Goal: Information Seeking & Learning: Learn about a topic

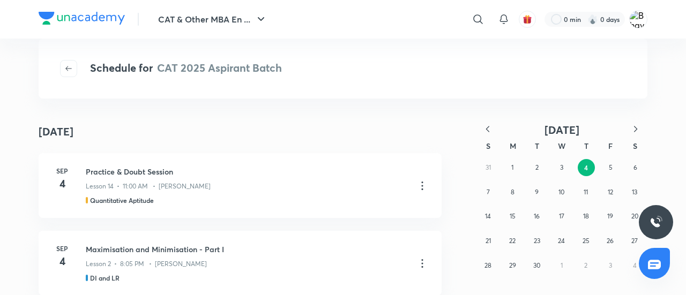
click at [454, 84] on div "Schedule for CAT 2025 Aspirant Batch" at bounding box center [343, 69] width 609 height 60
click at [86, 13] on img at bounding box center [82, 18] width 86 height 13
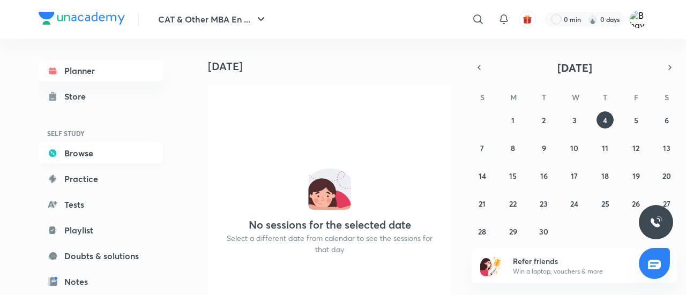
click at [91, 149] on link "Browse" at bounding box center [101, 153] width 124 height 21
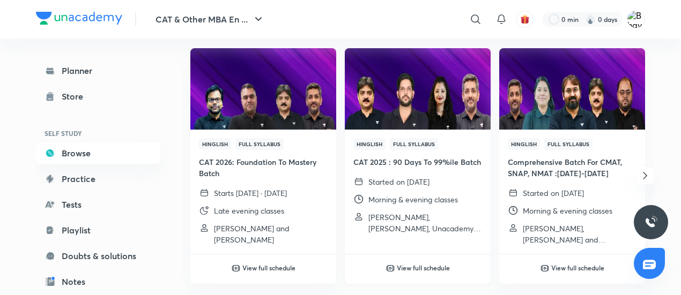
scroll to position [390, 0]
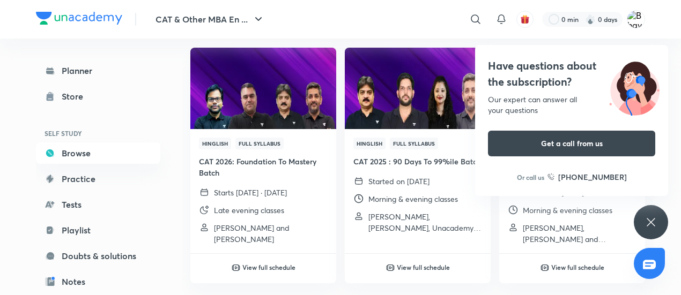
click at [652, 215] on div "Have questions about the subscription? Our expert can answer all your questions…" at bounding box center [650, 222] width 34 height 34
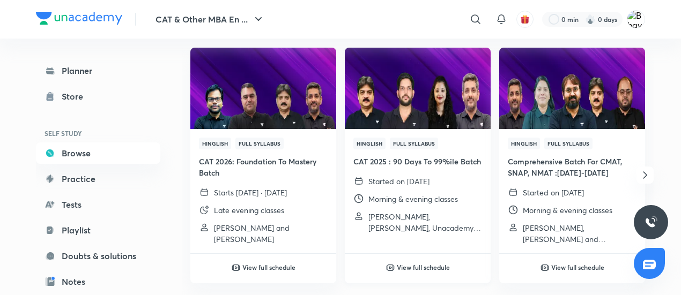
scroll to position [450, 0]
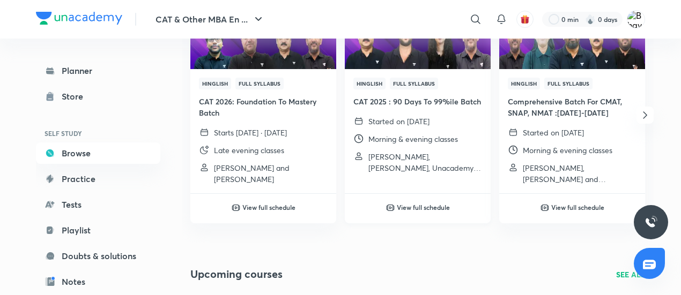
click at [435, 204] on h6 "View full schedule" at bounding box center [423, 208] width 53 height 10
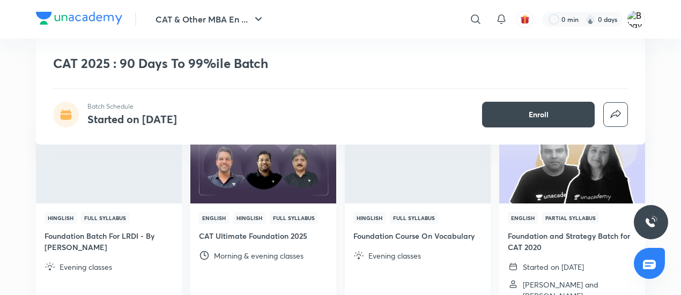
scroll to position [1917, 0]
click at [74, 16] on img at bounding box center [79, 18] width 86 height 13
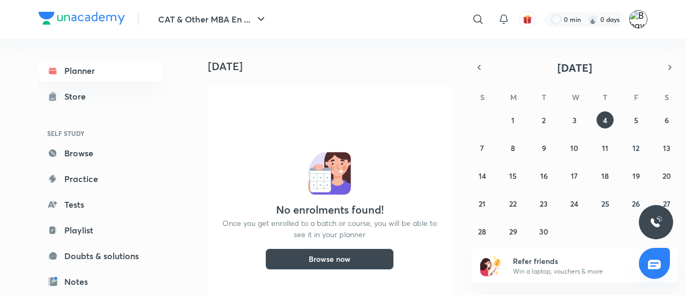
click at [641, 26] on img at bounding box center [638, 19] width 18 height 18
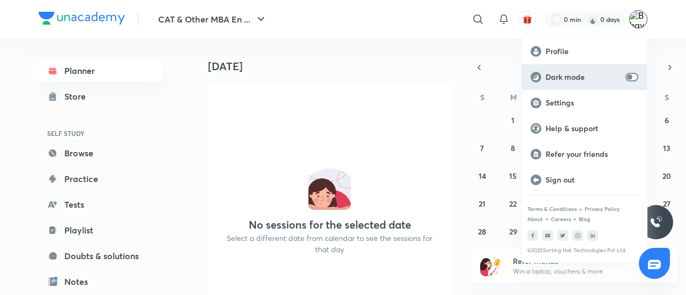
click at [633, 74] on input "checkbox" at bounding box center [630, 77] width 26 height 9
checkbox input "true"
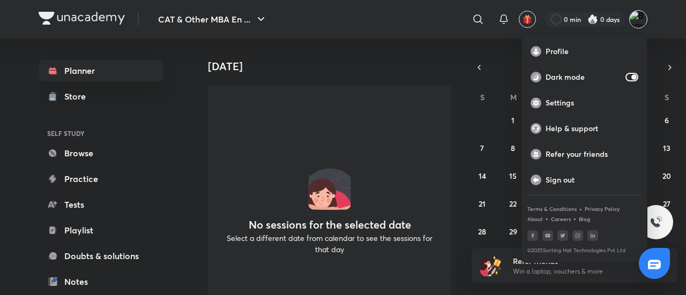
click at [201, 79] on div at bounding box center [343, 147] width 686 height 295
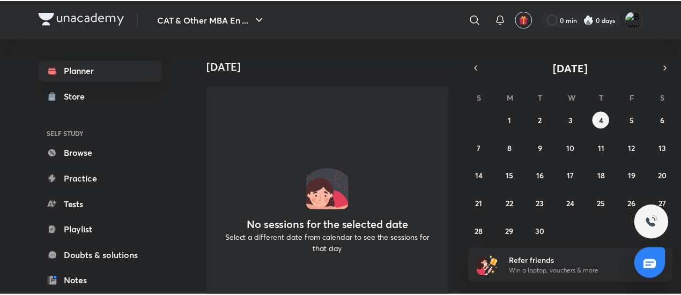
scroll to position [186, 0]
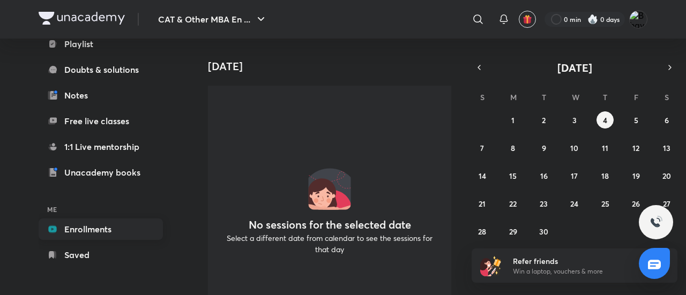
click at [91, 225] on link "Enrollments" at bounding box center [101, 229] width 124 height 21
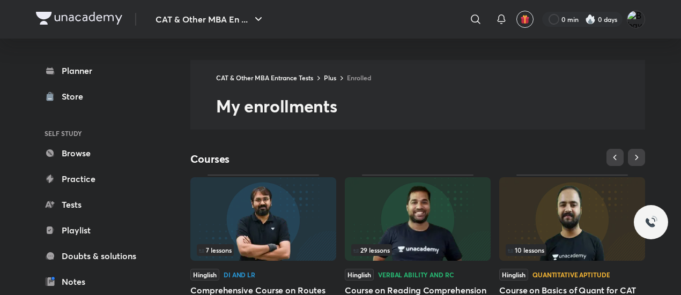
scroll to position [64, 0]
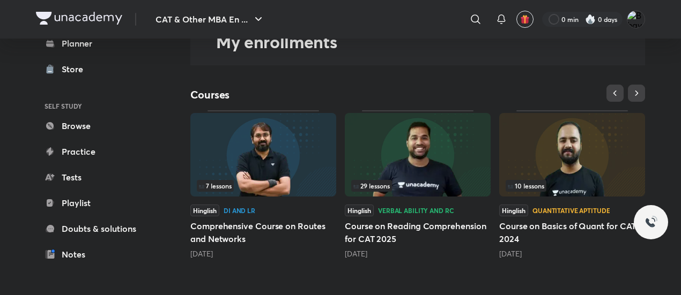
click at [284, 161] on img at bounding box center [263, 155] width 146 height 84
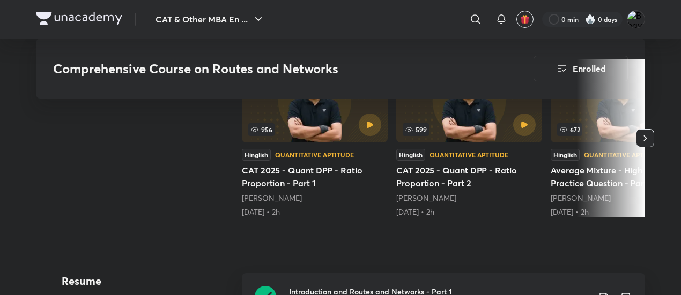
scroll to position [482, 0]
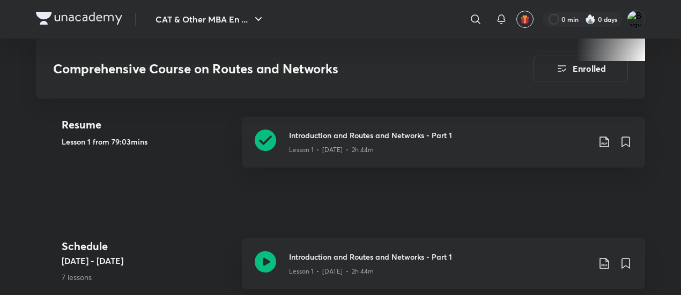
click at [98, 20] on img at bounding box center [79, 18] width 86 height 13
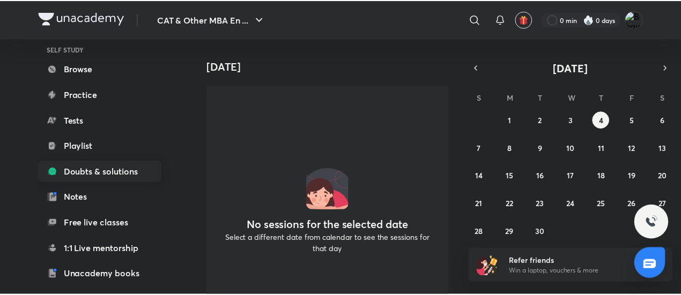
scroll to position [86, 0]
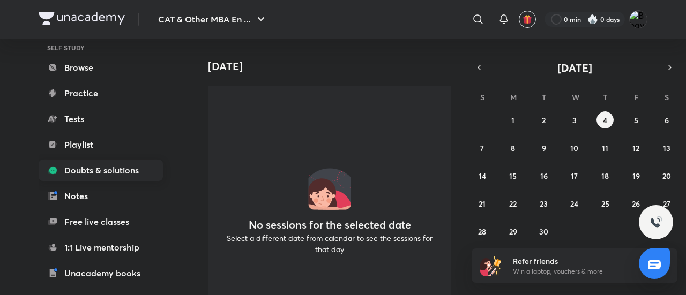
click at [103, 164] on link "Doubts & solutions" at bounding box center [101, 170] width 124 height 21
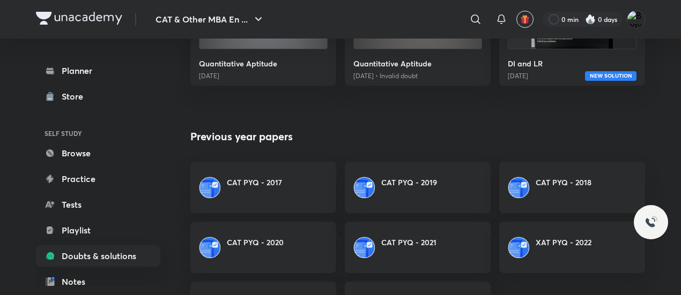
scroll to position [387, 0]
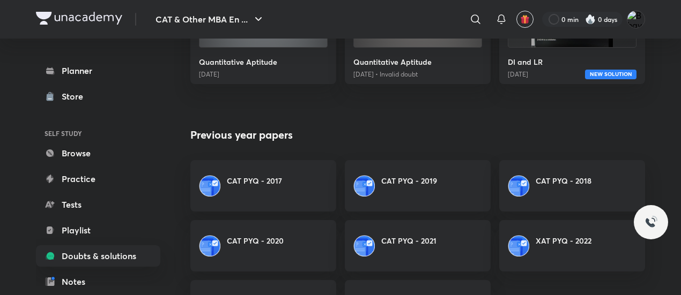
click at [281, 188] on link "CAT PYQ - 2017" at bounding box center [263, 185] width 146 height 51
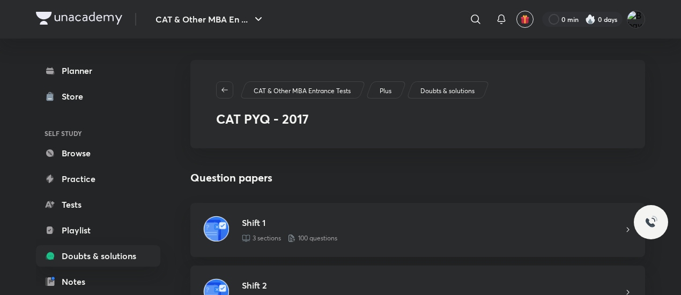
scroll to position [43, 0]
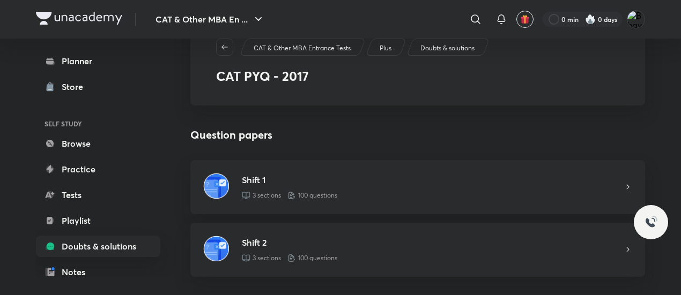
click at [219, 185] on img at bounding box center [216, 186] width 26 height 26
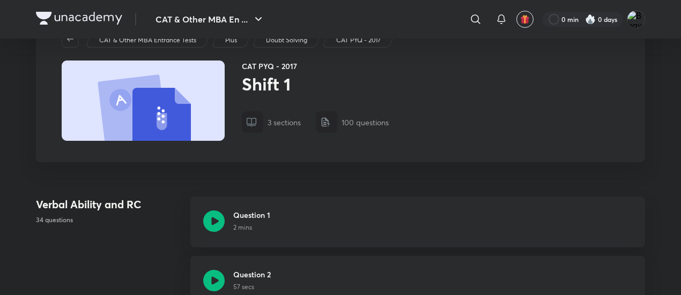
scroll to position [45, 0]
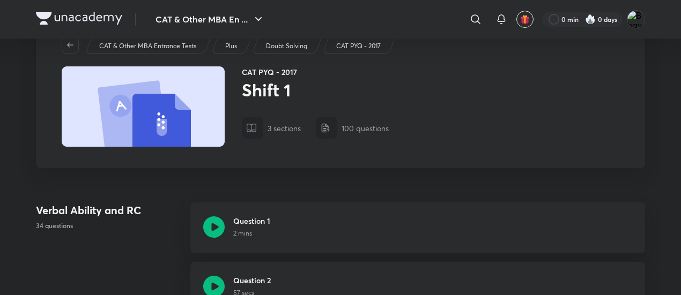
click at [218, 225] on icon at bounding box center [213, 226] width 21 height 21
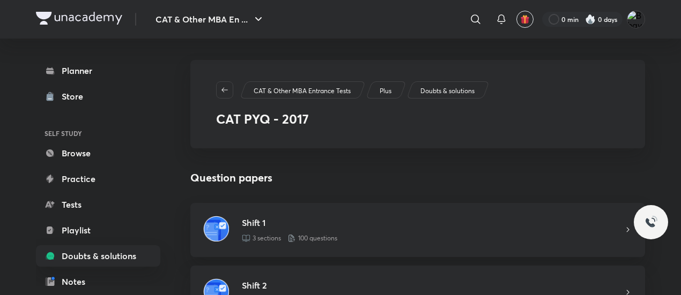
click at [228, 93] on icon "button" at bounding box center [224, 90] width 9 height 9
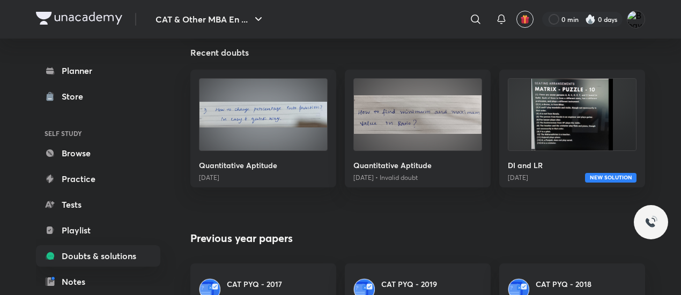
scroll to position [285, 0]
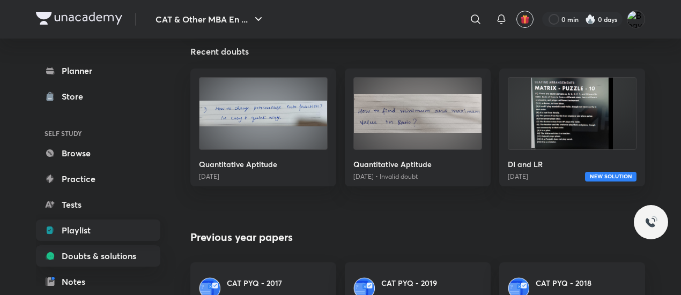
click at [84, 222] on link "Playlist" at bounding box center [98, 230] width 124 height 21
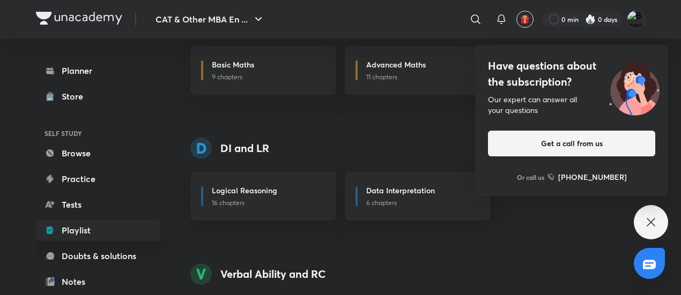
scroll to position [165, 0]
click at [647, 230] on div "Have questions about the subscription? Our expert can answer all your questions…" at bounding box center [650, 222] width 34 height 34
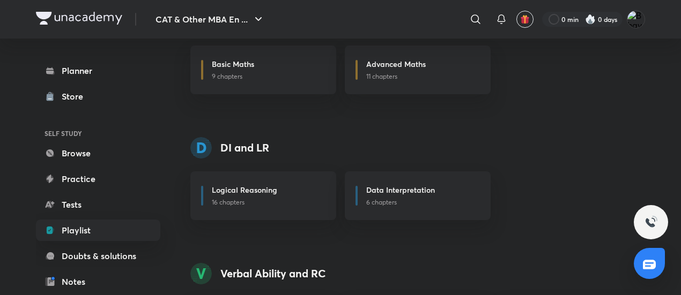
scroll to position [360, 0]
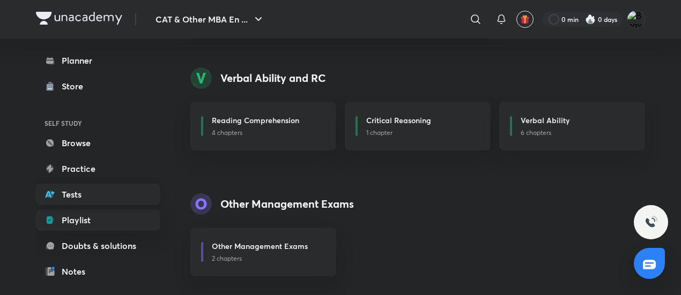
click at [99, 192] on link "Tests" at bounding box center [98, 194] width 124 height 21
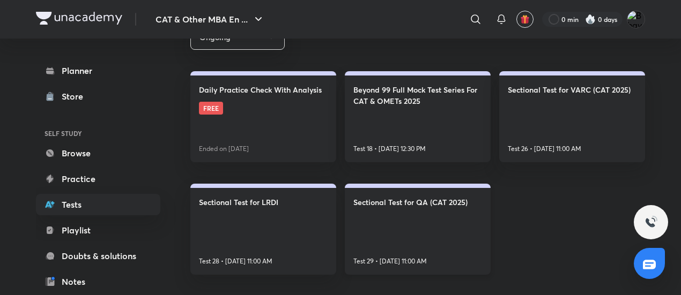
scroll to position [223, 0]
click at [216, 109] on span "FREE" at bounding box center [211, 108] width 24 height 13
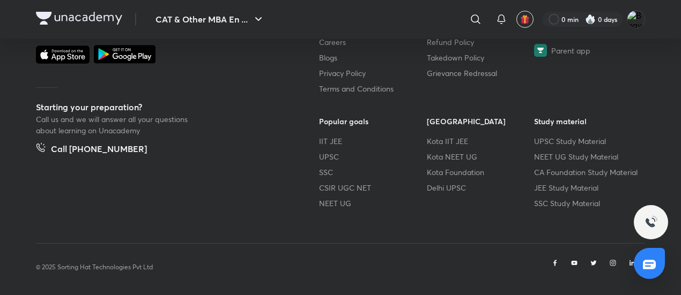
scroll to position [666, 0]
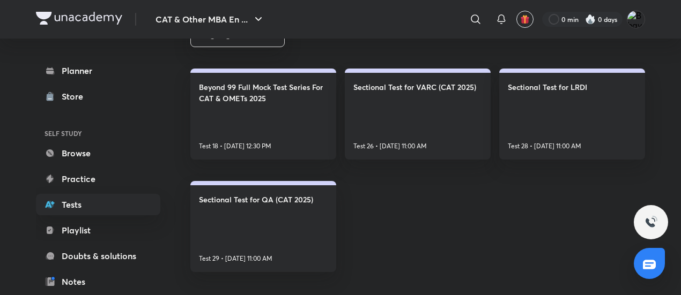
scroll to position [226, 0]
click at [458, 115] on link "Sectional Test for VARC (CAT 2025) Test 26 • Sep 8, 11:00 AM" at bounding box center [418, 114] width 146 height 91
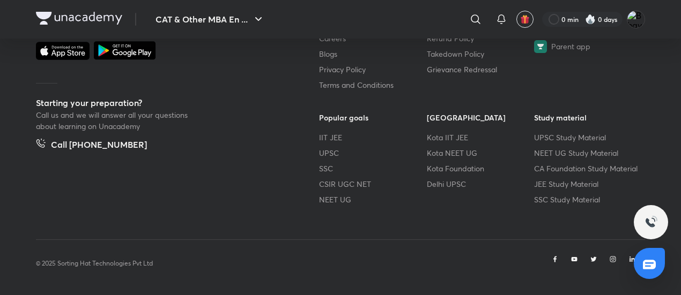
scroll to position [434, 0]
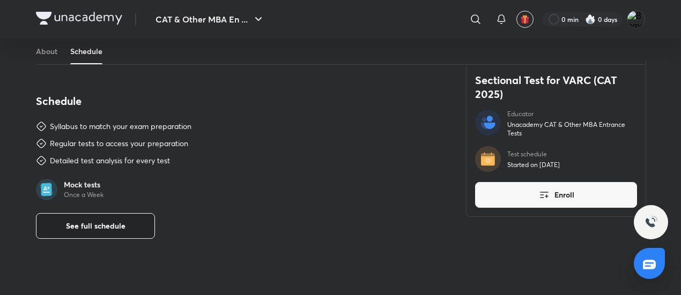
click at [113, 221] on span "See full schedule" at bounding box center [95, 226] width 59 height 11
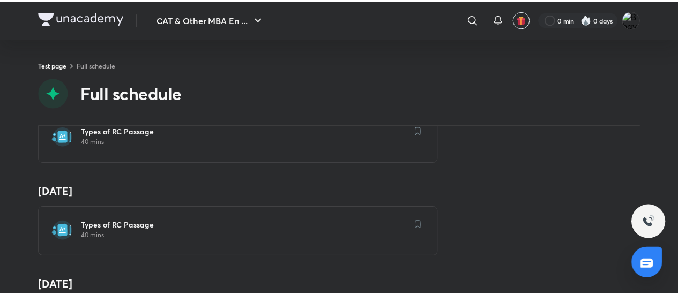
scroll to position [147, 0]
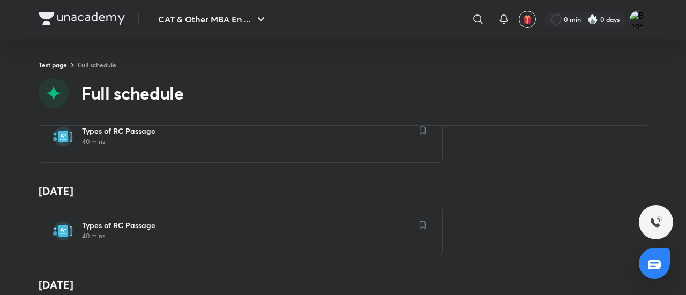
click at [174, 143] on p "40 mins" at bounding box center [247, 142] width 330 height 9
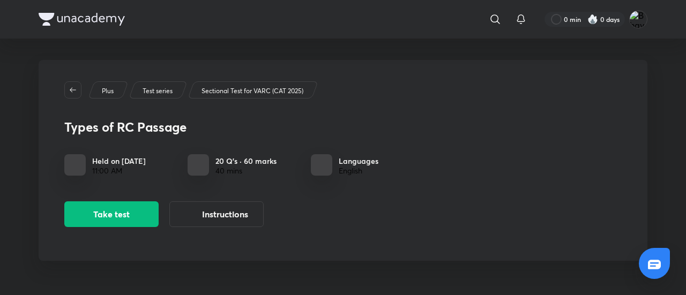
click at [55, 139] on div "Plus Test series Sectional Test for VARC (CAT 2025) Types of RC Passage Held on…" at bounding box center [343, 160] width 609 height 201
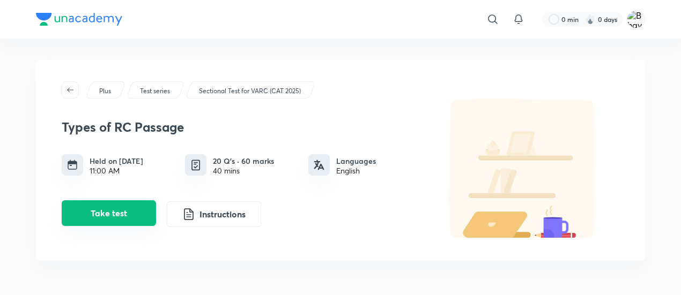
click at [130, 215] on button "Take test" at bounding box center [109, 213] width 94 height 26
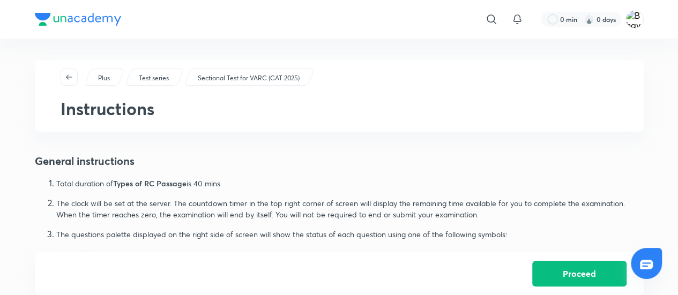
scroll to position [322, 0]
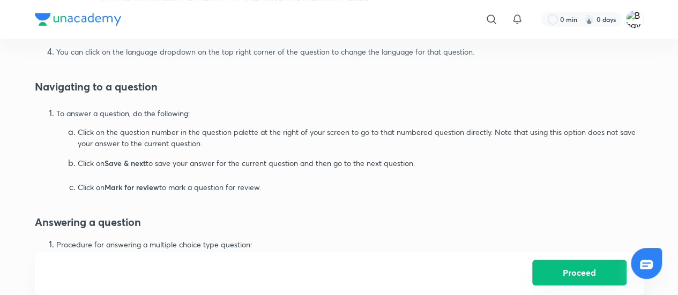
click at [585, 280] on button "Proceed" at bounding box center [579, 273] width 94 height 26
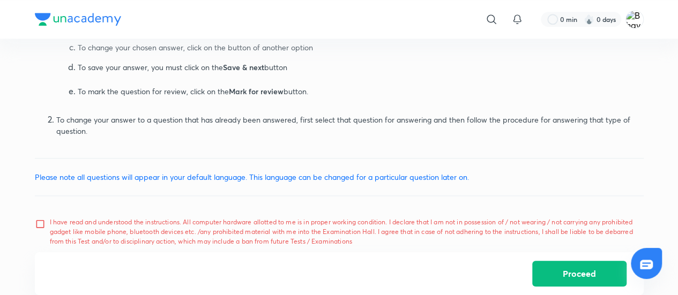
scroll to position [606, 0]
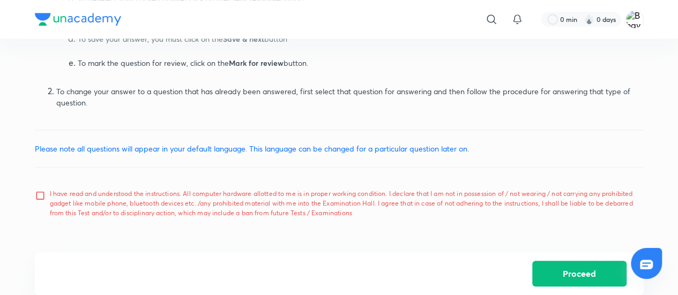
click at [111, 215] on p "I have read and understood the instructions. All computer hardware allotted to …" at bounding box center [342, 203] width 585 height 29
click at [50, 215] on input "I have read and understood the instructions. All computer hardware allotted to …" at bounding box center [42, 203] width 15 height 27
checkbox input "true"
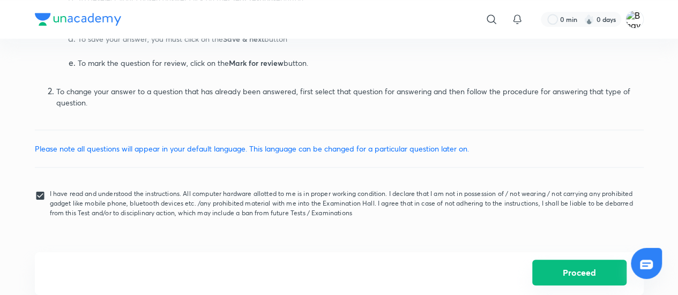
click at [559, 279] on button "Proceed" at bounding box center [579, 273] width 94 height 26
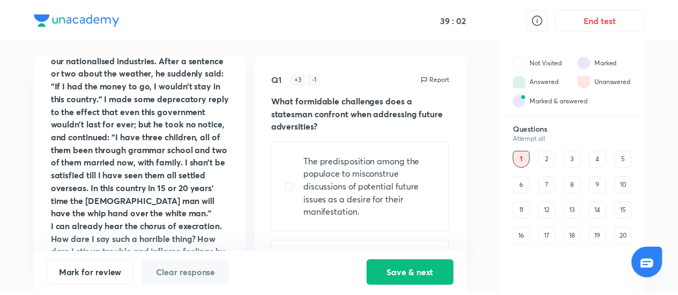
scroll to position [643, 0]
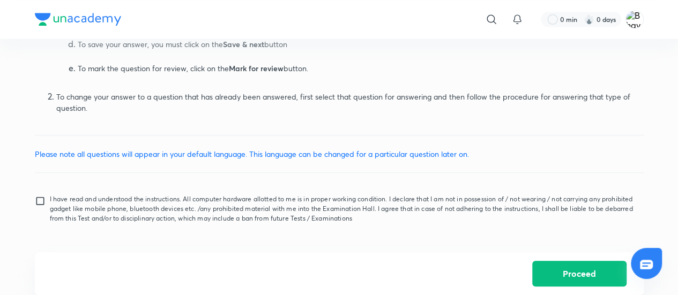
scroll to position [606, 0]
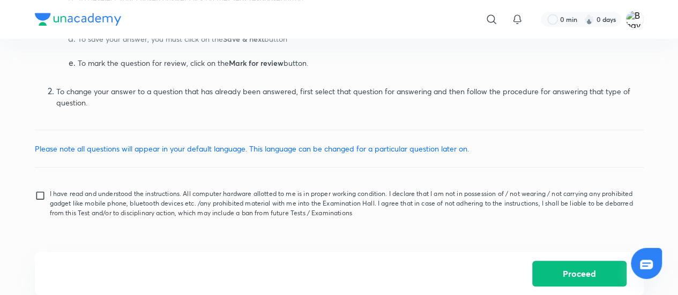
click at [129, 211] on p "I have read and understood the instructions. All computer hardware allotted to …" at bounding box center [342, 203] width 585 height 29
click at [50, 211] on input "I have read and understood the instructions. All computer hardware allotted to …" at bounding box center [42, 203] width 15 height 27
checkbox input "true"
click at [570, 281] on button "Proceed" at bounding box center [579, 273] width 94 height 26
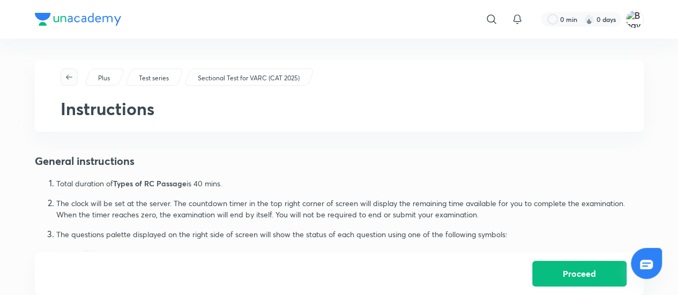
click at [67, 80] on icon "button" at bounding box center [69, 77] width 9 height 9
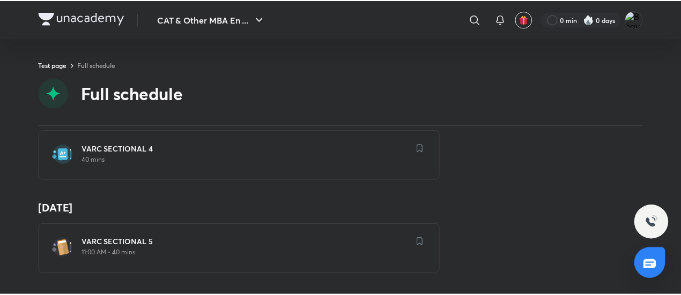
scroll to position [2389, 0]
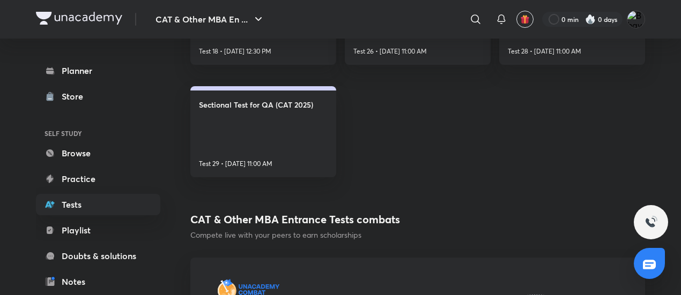
scroll to position [161, 0]
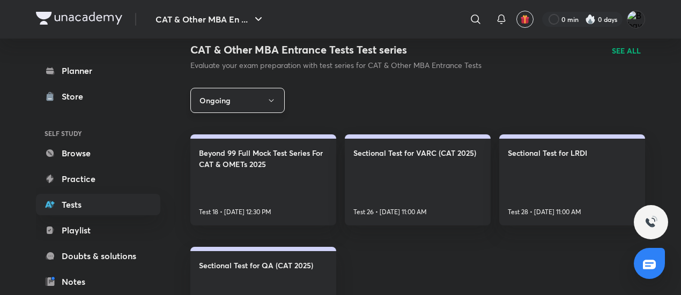
click at [250, 107] on button "Ongoing" at bounding box center [237, 100] width 94 height 25
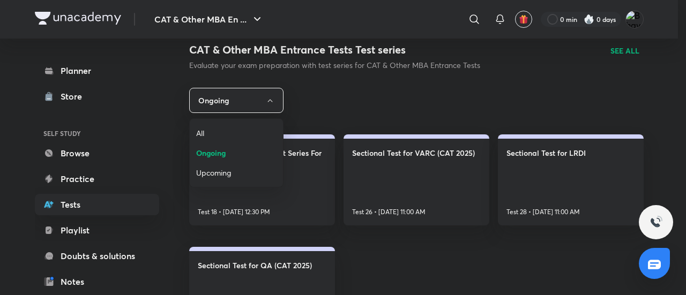
click at [224, 130] on span "All" at bounding box center [236, 133] width 80 height 11
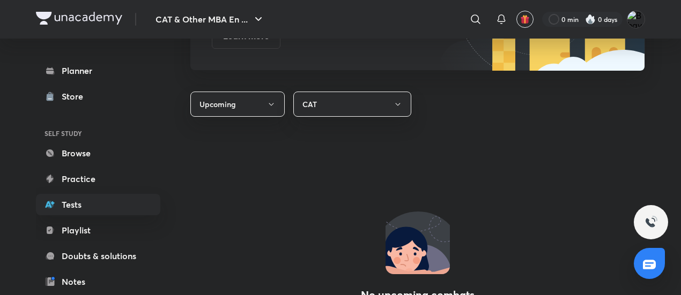
scroll to position [696, 0]
click at [116, 223] on link "Playlist" at bounding box center [98, 230] width 124 height 21
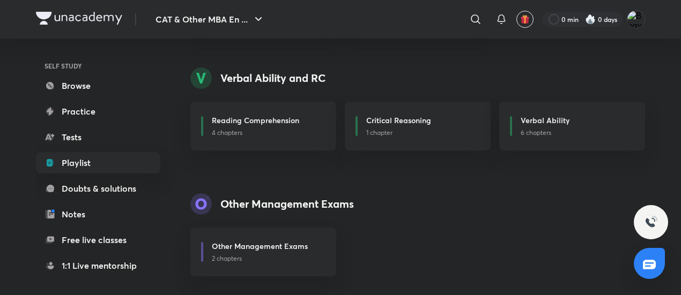
scroll to position [69, 0]
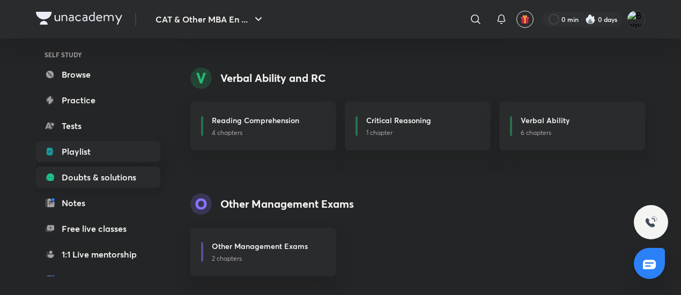
click at [101, 169] on link "Doubts & solutions" at bounding box center [98, 177] width 124 height 21
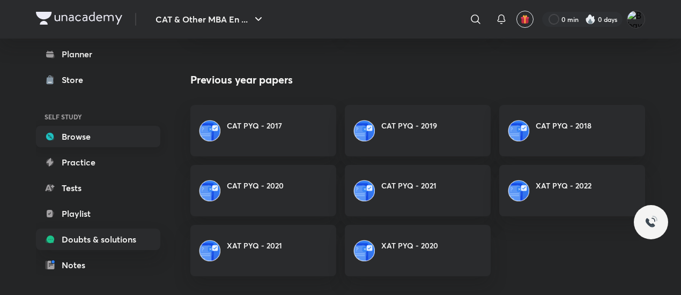
scroll to position [6, 0]
click at [96, 191] on link "Tests" at bounding box center [98, 188] width 124 height 21
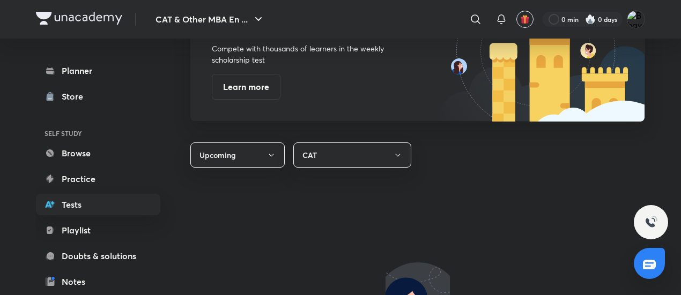
scroll to position [645, 0]
click at [225, 145] on button "Upcoming" at bounding box center [237, 154] width 94 height 25
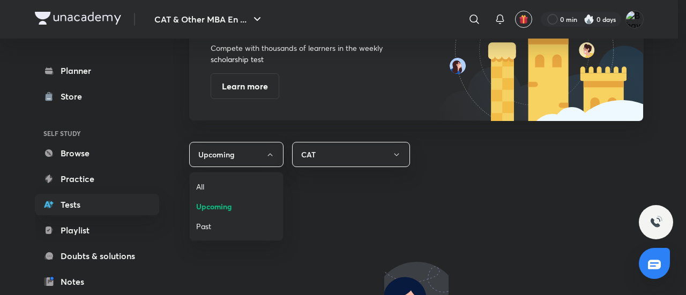
click at [227, 180] on li "All" at bounding box center [236, 187] width 93 height 20
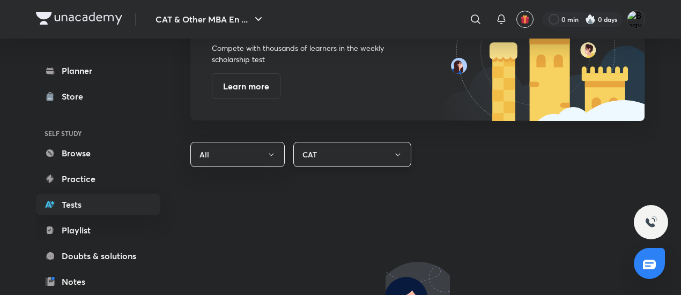
click at [310, 155] on button "CAT" at bounding box center [352, 154] width 118 height 25
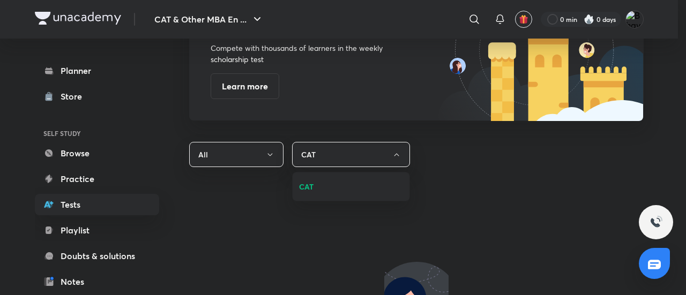
click at [317, 188] on span "CAT" at bounding box center [351, 186] width 104 height 11
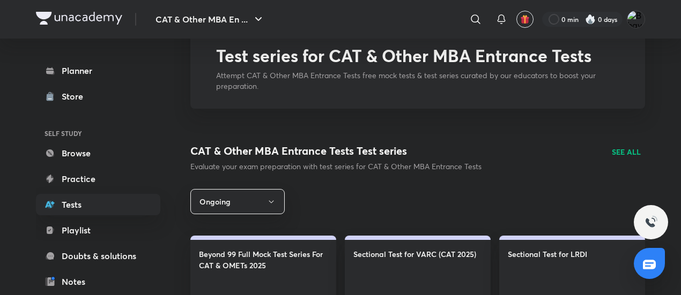
scroll to position [0, 0]
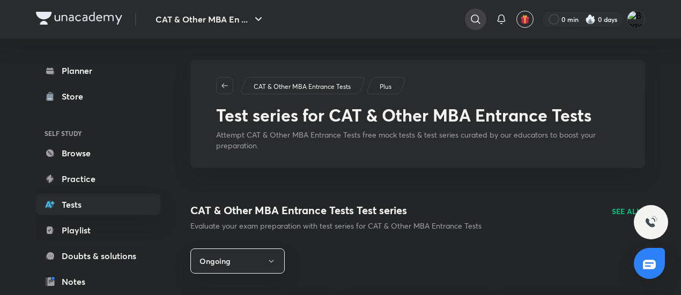
click at [472, 20] on icon at bounding box center [475, 19] width 13 height 13
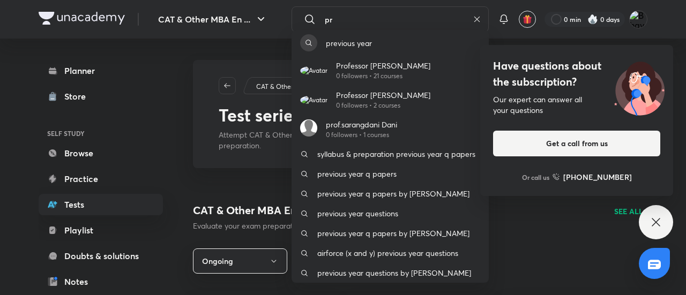
type input "p"
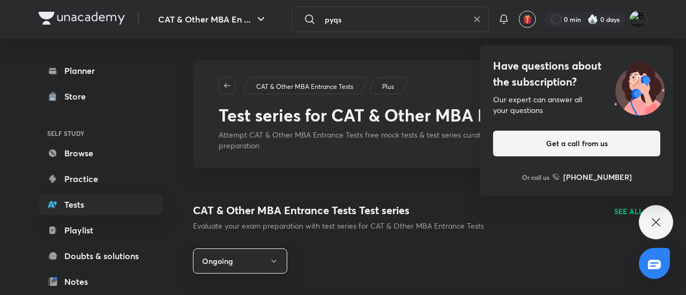
type input "pyqs"
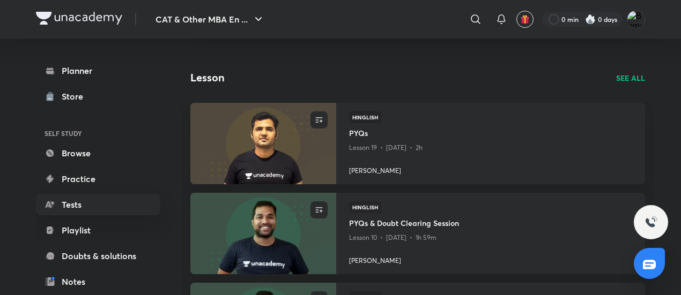
scroll to position [815, 0]
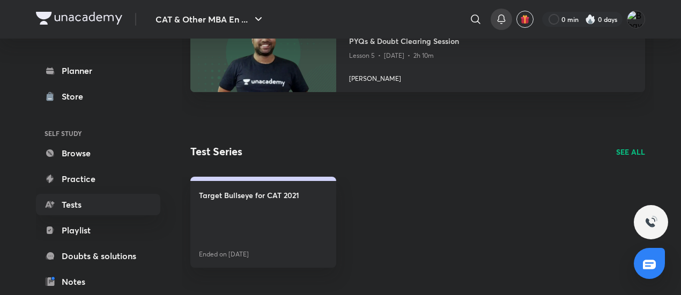
click at [503, 22] on icon at bounding box center [501, 19] width 13 height 13
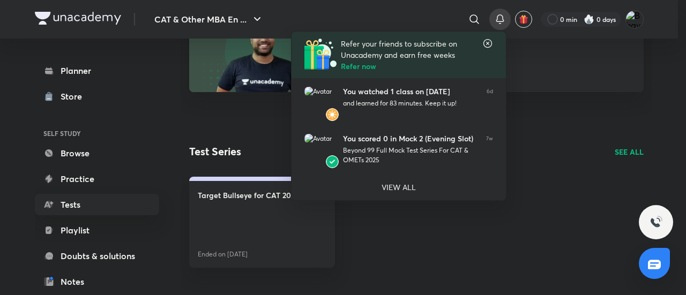
click at [541, 233] on div at bounding box center [343, 147] width 686 height 295
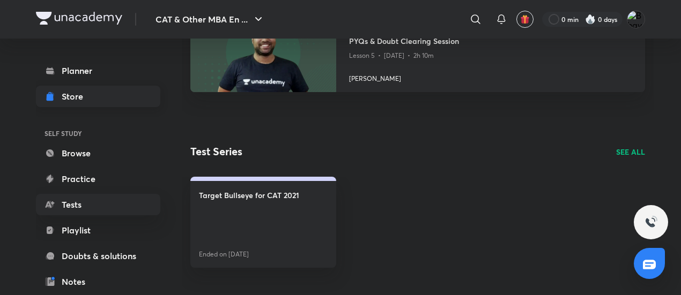
click at [71, 93] on div "Store" at bounding box center [76, 96] width 28 height 13
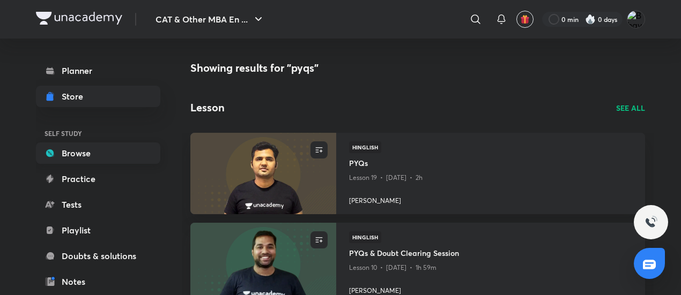
click at [85, 160] on link "Browse" at bounding box center [98, 153] width 124 height 21
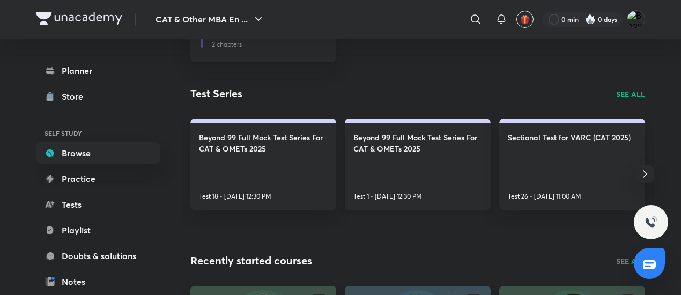
scroll to position [1612, 0]
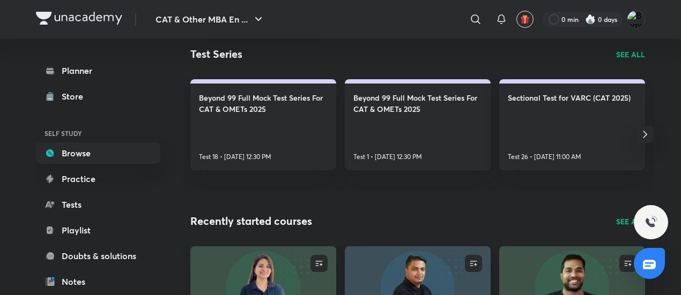
click at [626, 57] on p "SEE ALL" at bounding box center [630, 54] width 29 height 11
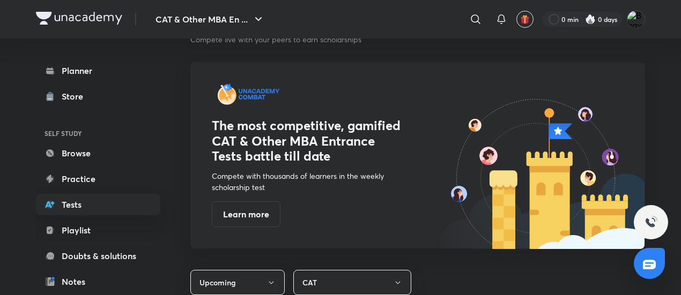
scroll to position [518, 0]
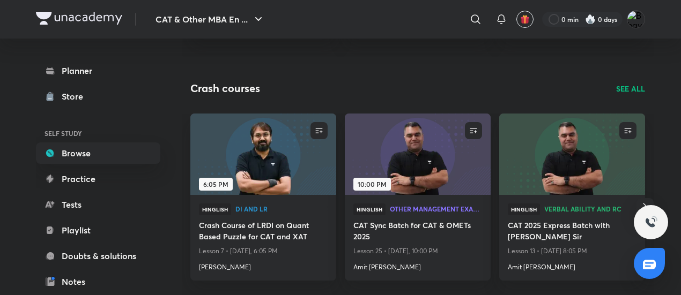
scroll to position [2027, 0]
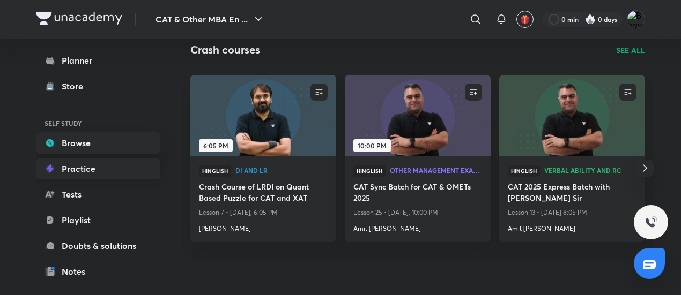
click at [103, 171] on link "Practice" at bounding box center [98, 168] width 124 height 21
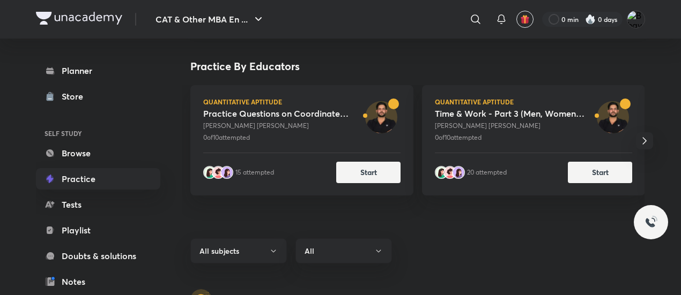
scroll to position [187, 0]
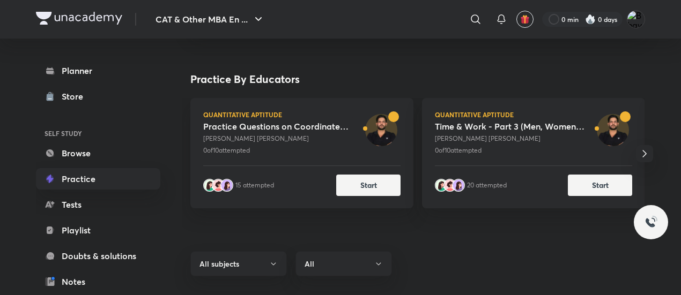
click at [645, 150] on icon "button" at bounding box center [644, 153] width 13 height 13
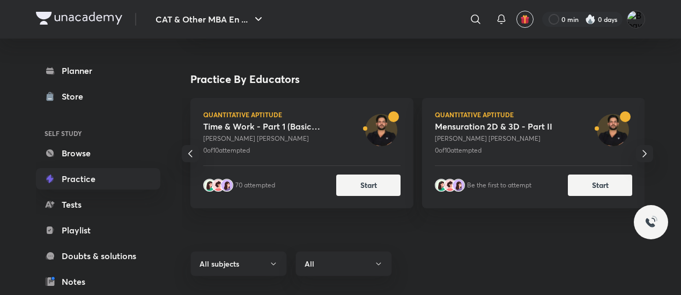
click at [645, 150] on icon "button" at bounding box center [644, 153] width 13 height 13
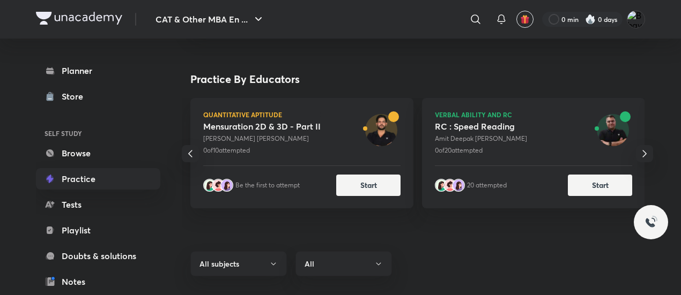
click at [645, 150] on icon "button" at bounding box center [644, 153] width 13 height 13
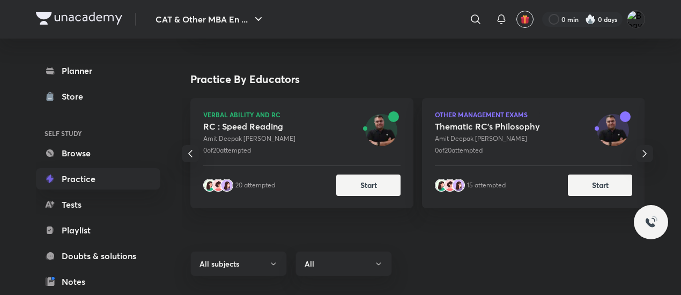
click at [645, 150] on icon "button" at bounding box center [644, 153] width 13 height 13
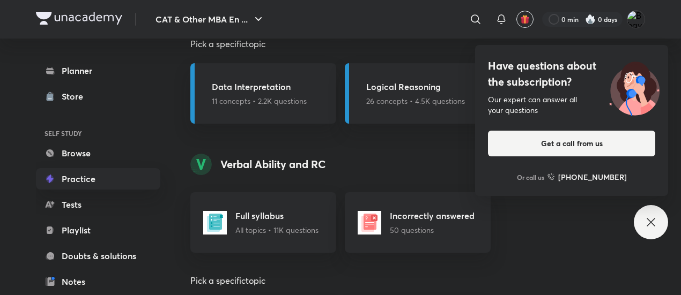
scroll to position [811, 0]
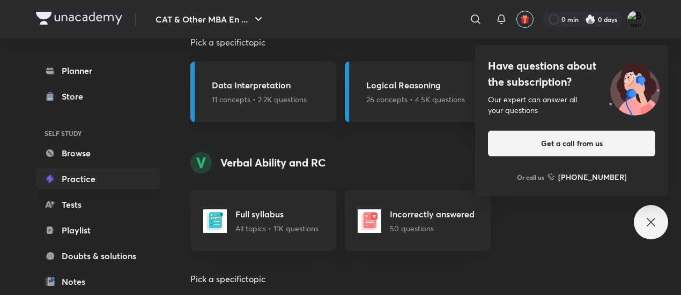
click at [643, 227] on div "Have questions about the subscription? Our expert can answer all your questions…" at bounding box center [650, 222] width 34 height 34
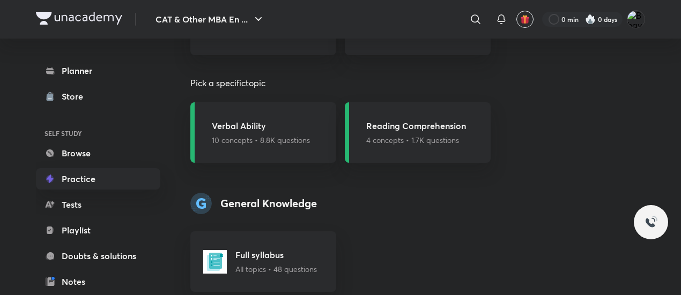
scroll to position [1141, 0]
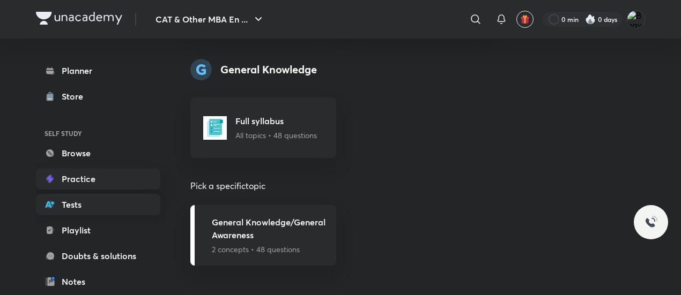
drag, startPoint x: 94, startPoint y: 203, endPoint x: 124, endPoint y: 195, distance: 30.5
click at [94, 203] on link "Tests" at bounding box center [98, 204] width 124 height 21
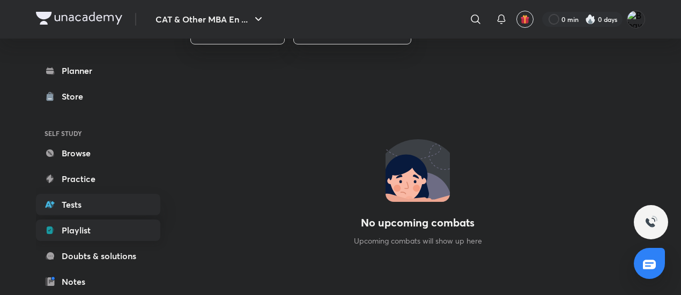
click at [80, 228] on link "Playlist" at bounding box center [98, 230] width 124 height 21
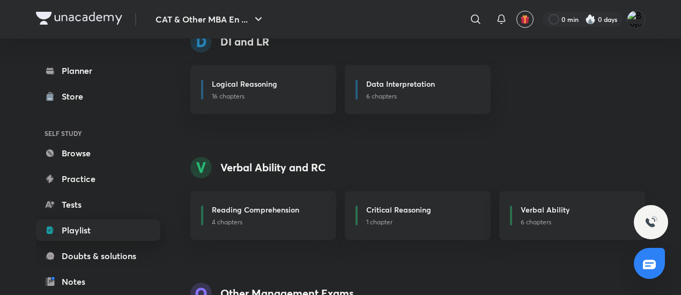
scroll to position [161, 0]
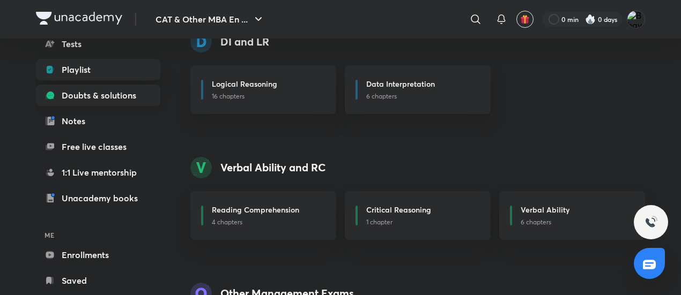
click at [116, 92] on link "Doubts & solutions" at bounding box center [98, 95] width 124 height 21
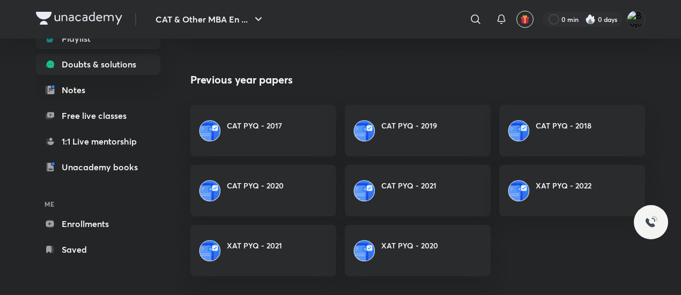
scroll to position [186, 0]
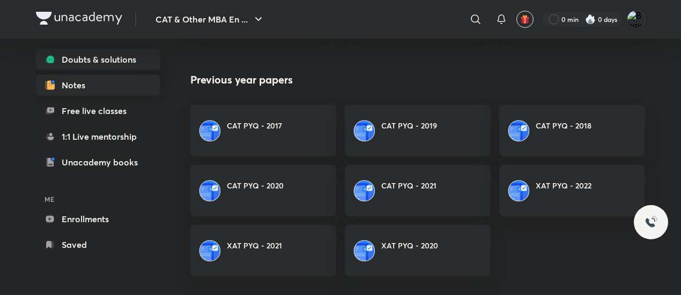
click at [93, 87] on link "Notes" at bounding box center [98, 84] width 124 height 21
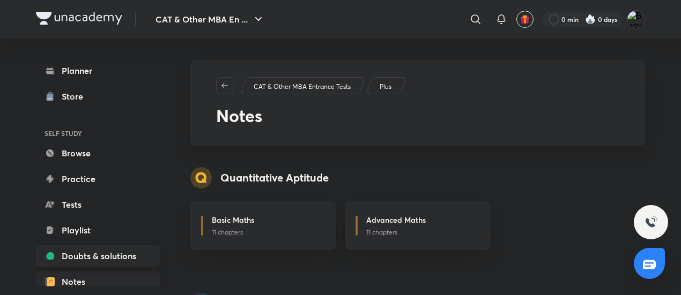
click at [112, 247] on link "Doubts & solutions" at bounding box center [98, 255] width 124 height 21
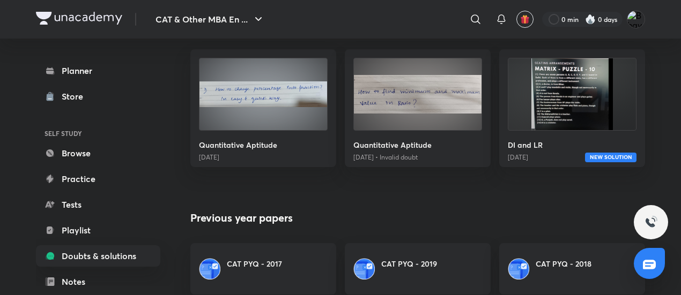
scroll to position [443, 0]
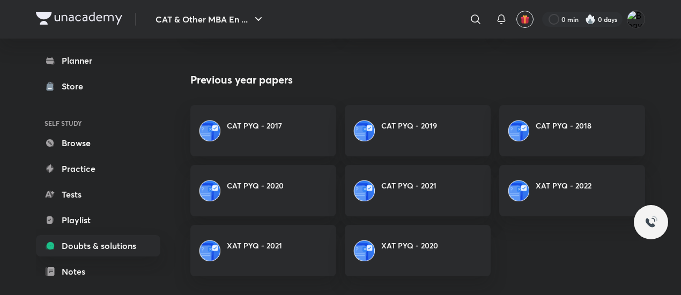
click at [434, 197] on div "CAT PYQ - 2021" at bounding box center [408, 190] width 55 height 21
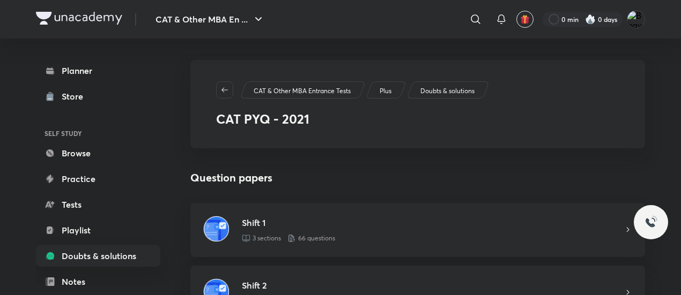
scroll to position [106, 0]
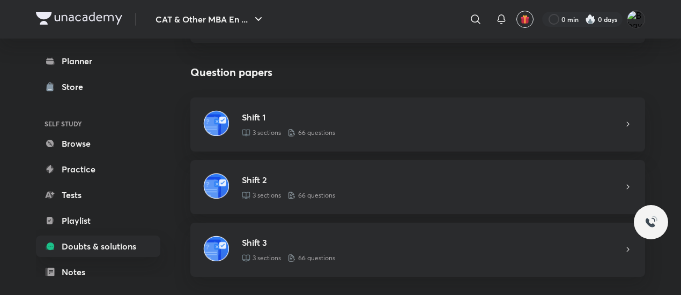
click at [626, 121] on icon at bounding box center [627, 124] width 9 height 9
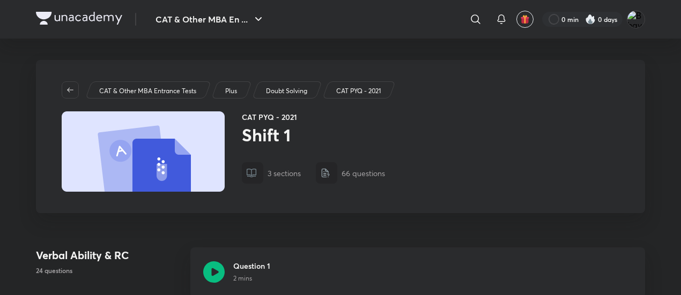
click at [256, 176] on img at bounding box center [251, 173] width 11 height 11
click at [324, 176] on img at bounding box center [325, 173] width 11 height 11
click at [94, 15] on img at bounding box center [79, 18] width 86 height 13
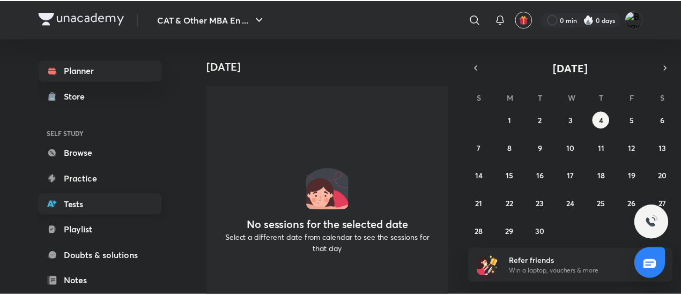
scroll to position [94, 0]
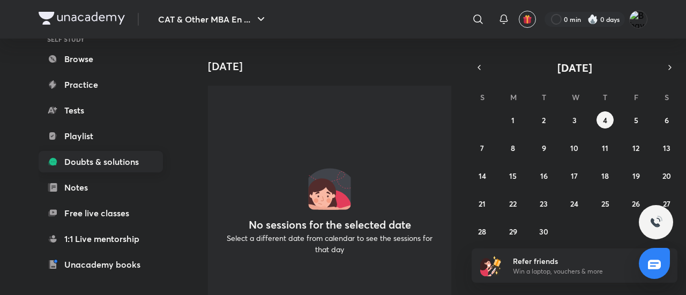
click at [105, 171] on link "Doubts & solutions" at bounding box center [101, 161] width 124 height 21
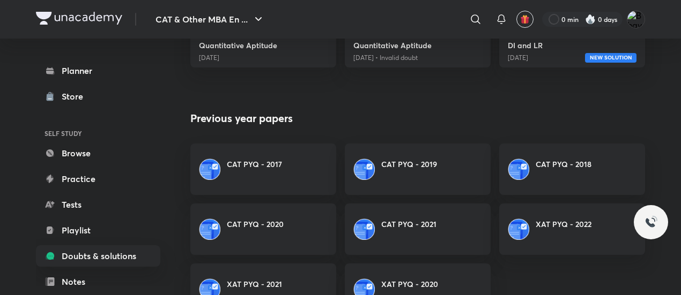
scroll to position [443, 0]
